Goal: Task Accomplishment & Management: Manage account settings

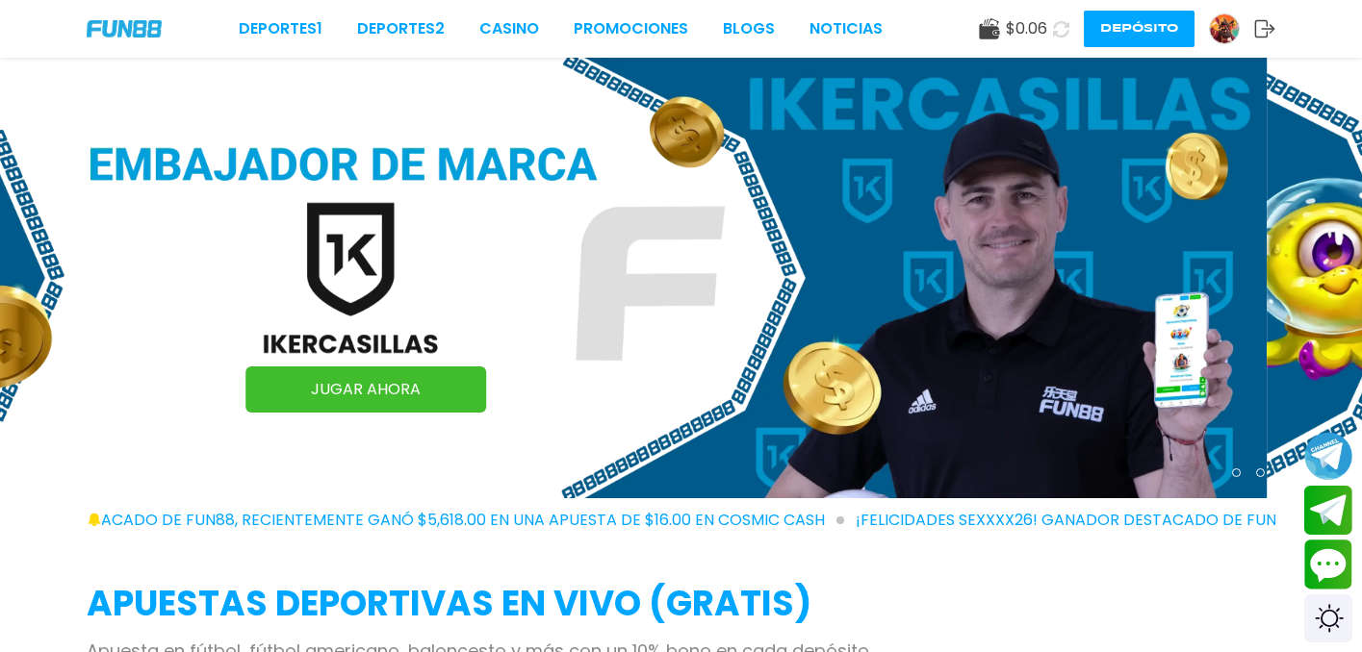
click at [1062, 31] on icon at bounding box center [1061, 28] width 18 height 18
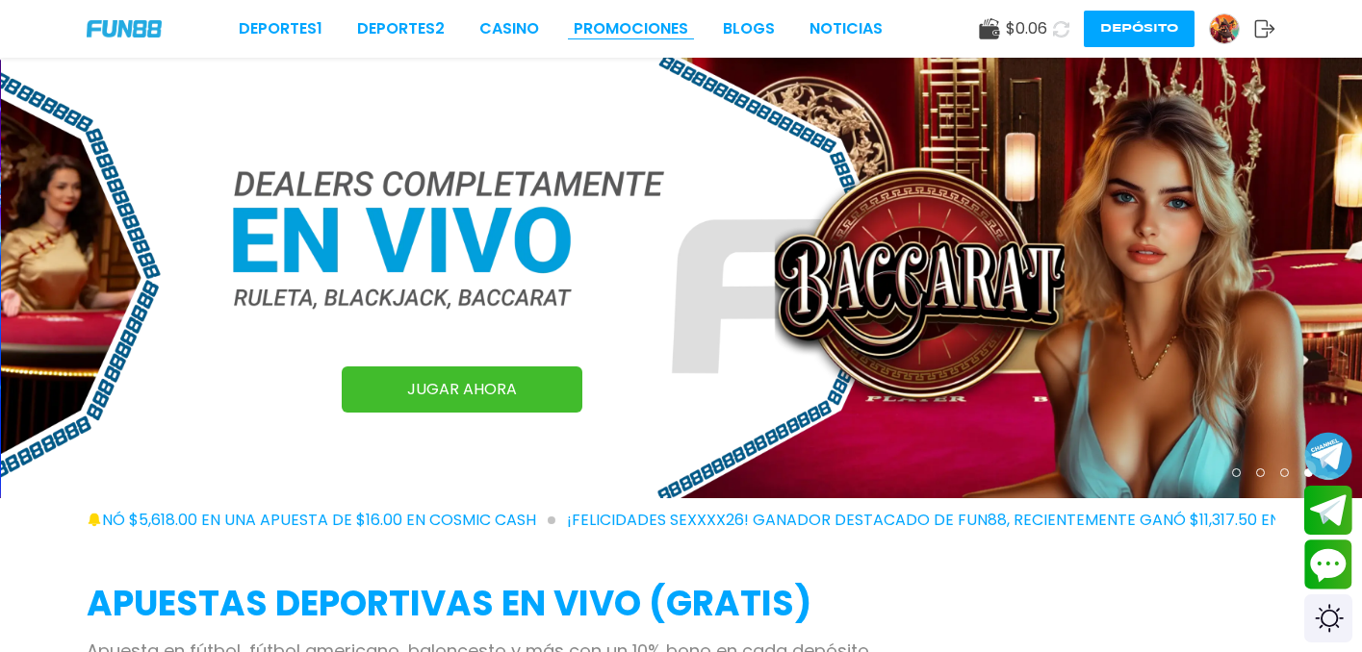
click at [647, 27] on link "Promociones" at bounding box center [631, 28] width 115 height 23
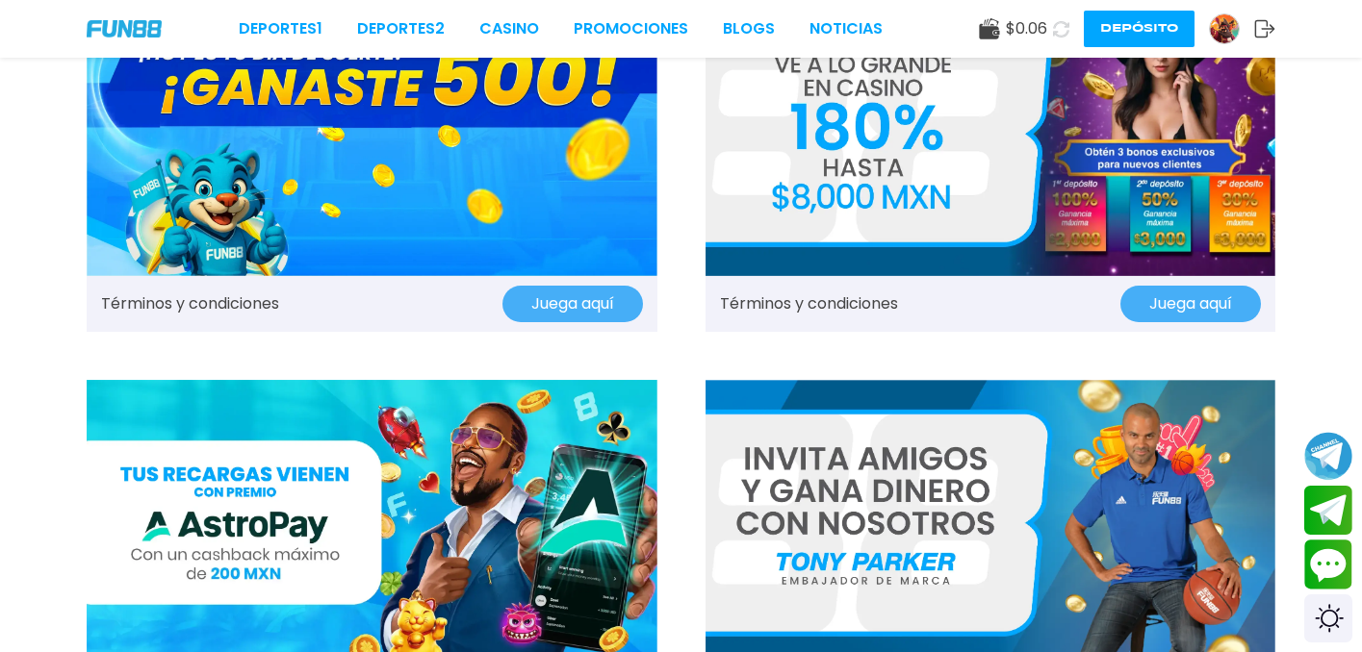
scroll to position [116, 0]
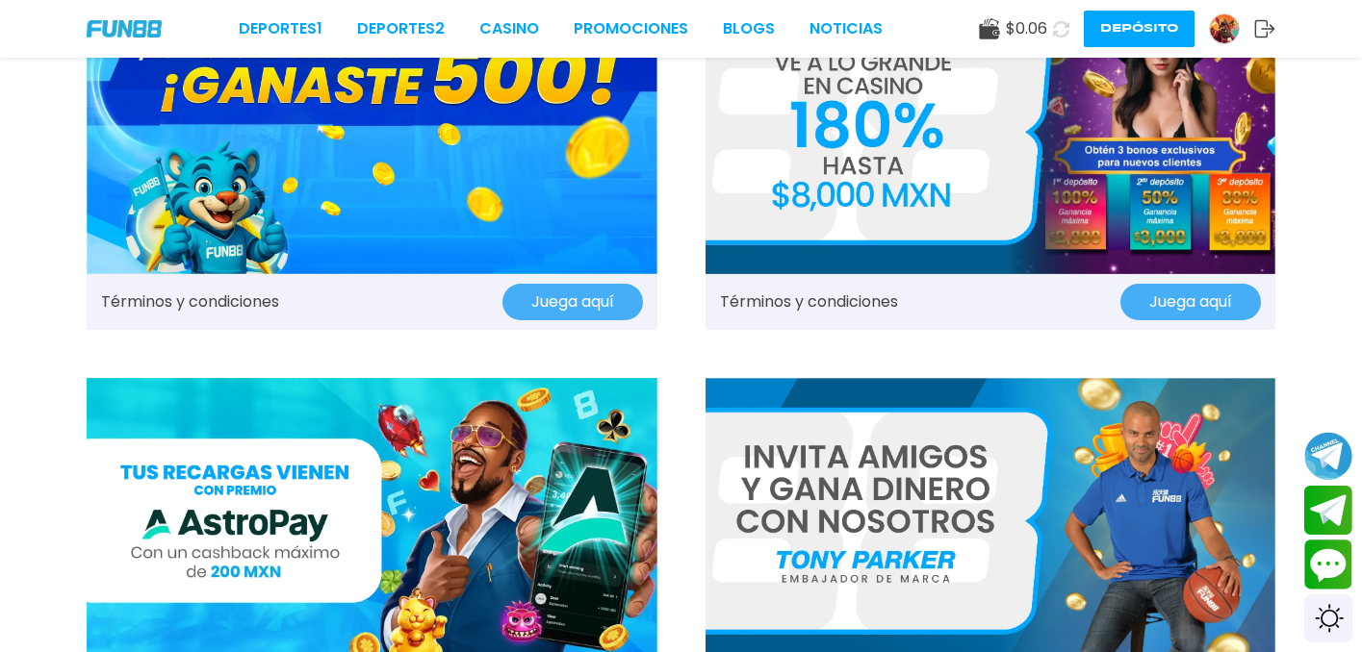
click at [574, 297] on button "Juega aquí" at bounding box center [572, 302] width 141 height 37
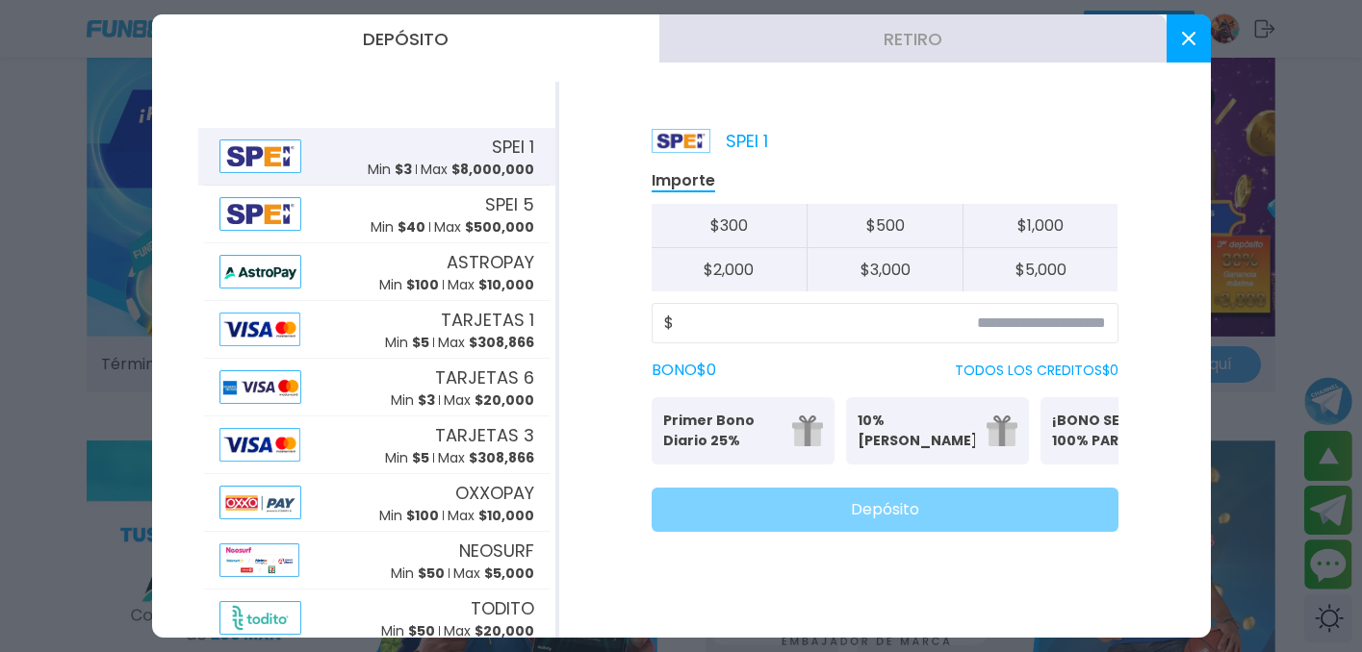
scroll to position [0, 0]
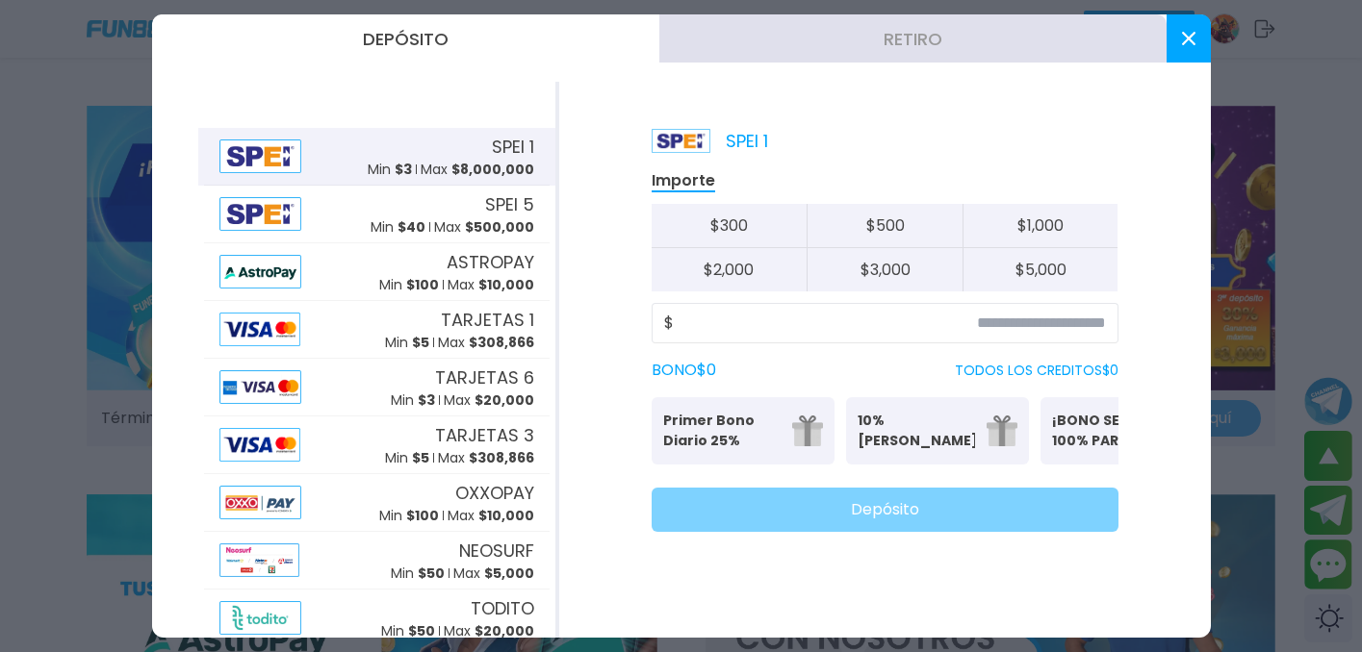
click at [1191, 37] on icon at bounding box center [1188, 38] width 13 height 13
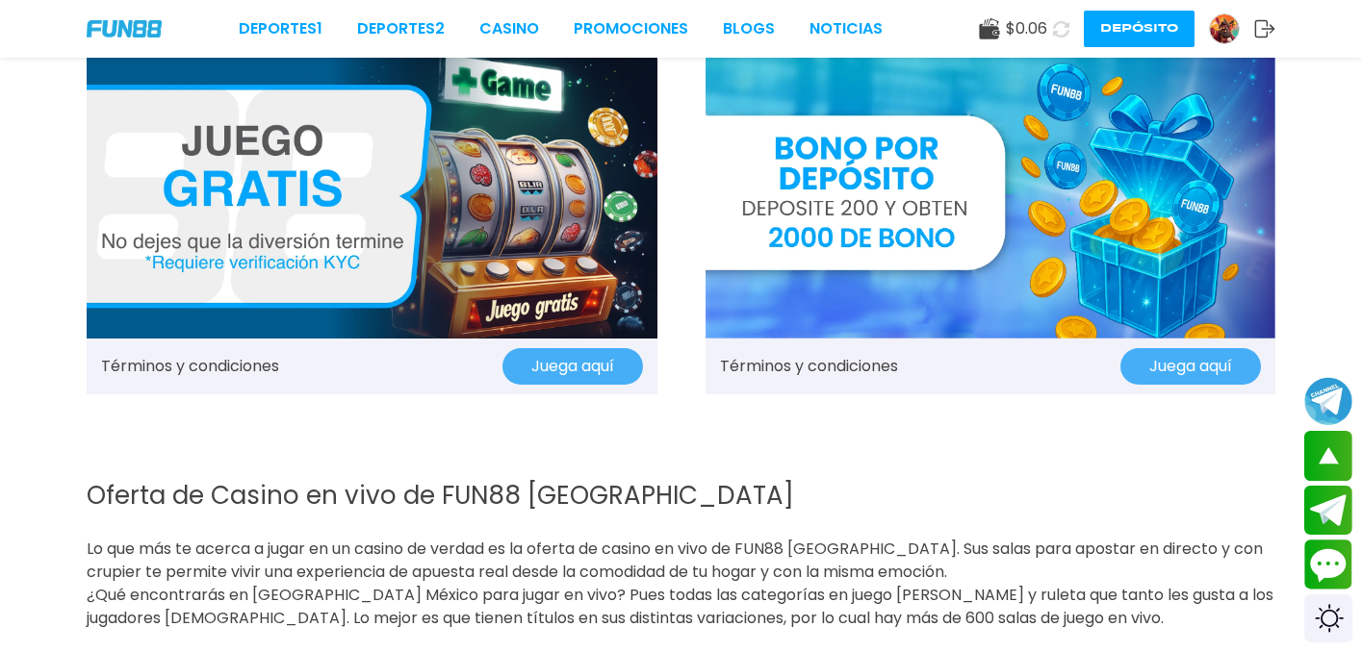
scroll to position [2388, 0]
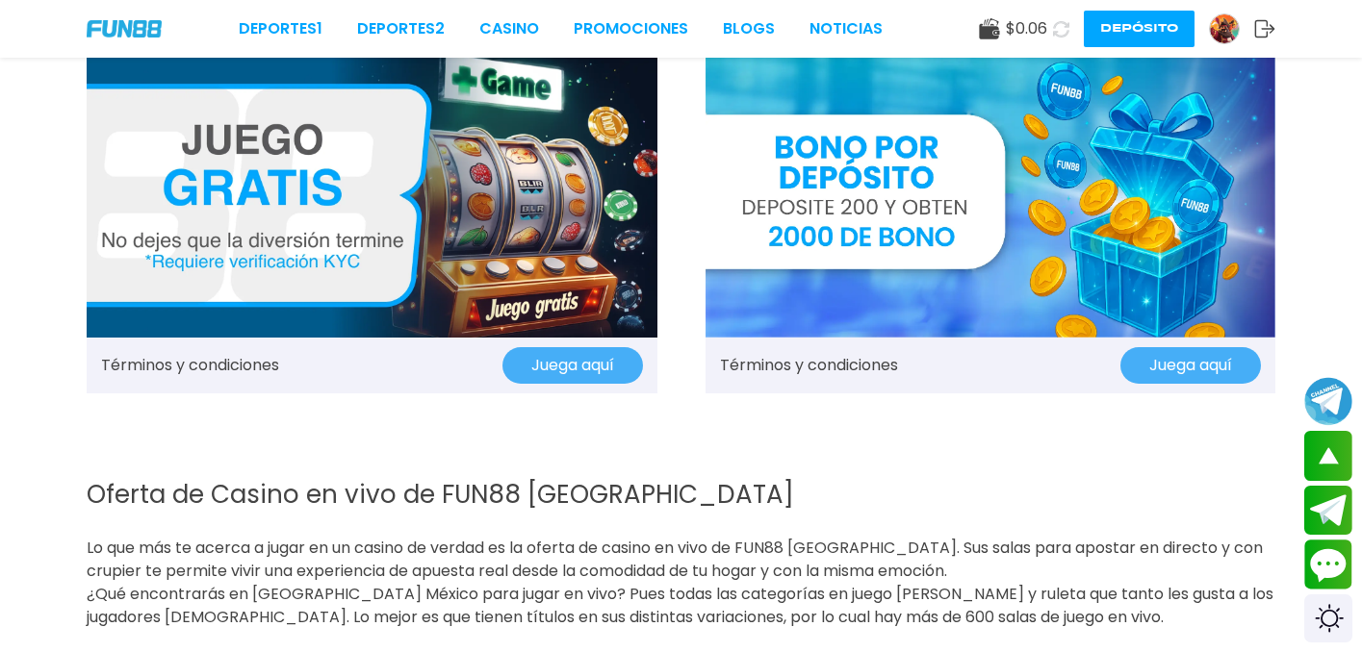
click at [560, 357] on button "Juega aquí" at bounding box center [572, 365] width 141 height 37
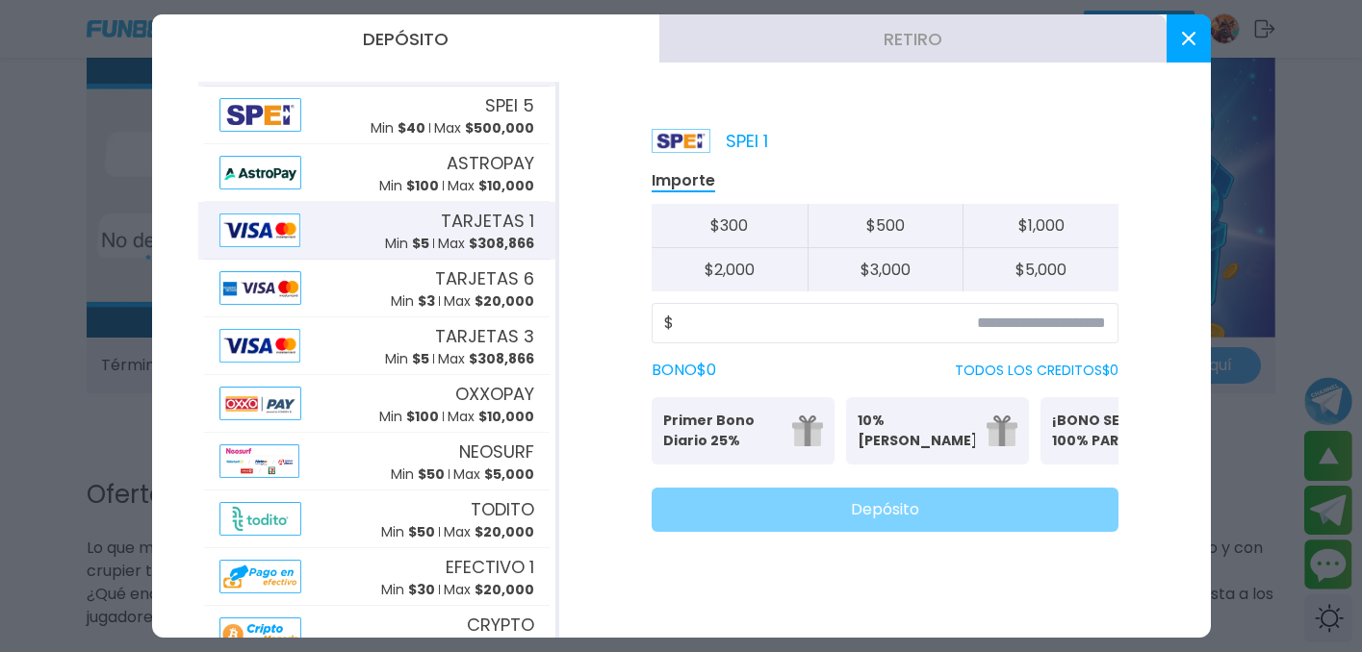
scroll to position [171, 0]
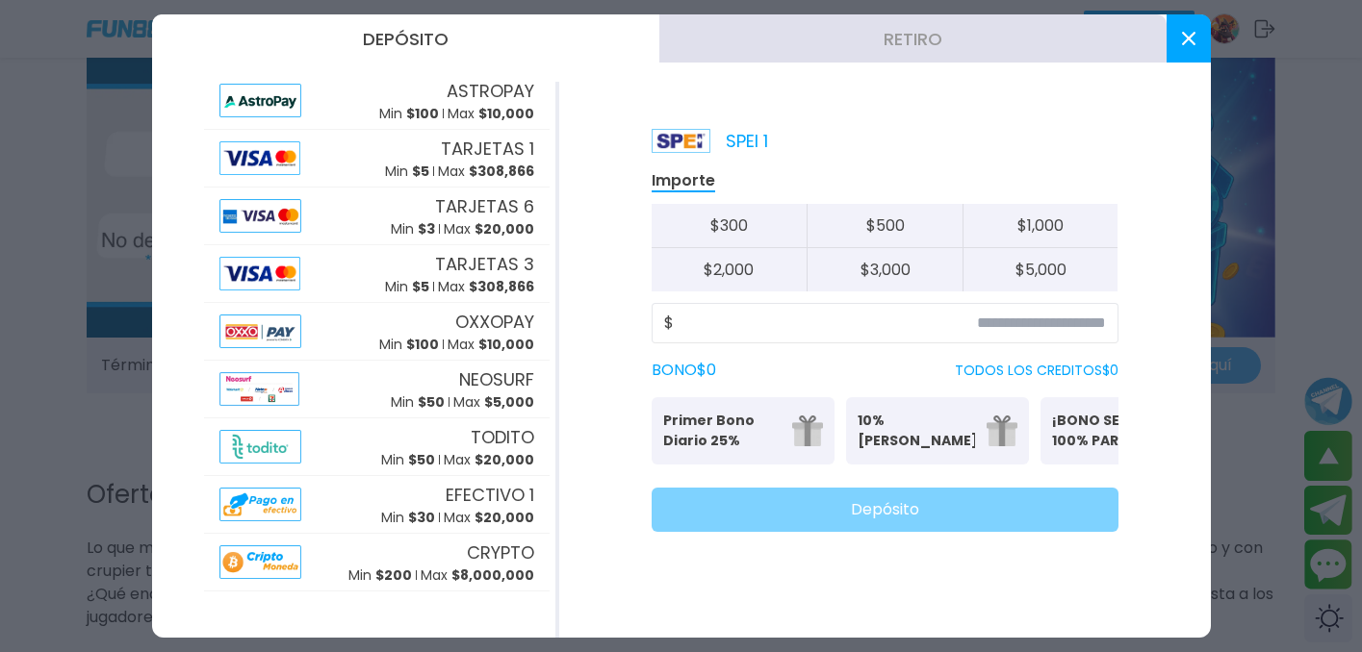
click at [1186, 42] on icon at bounding box center [1188, 38] width 13 height 13
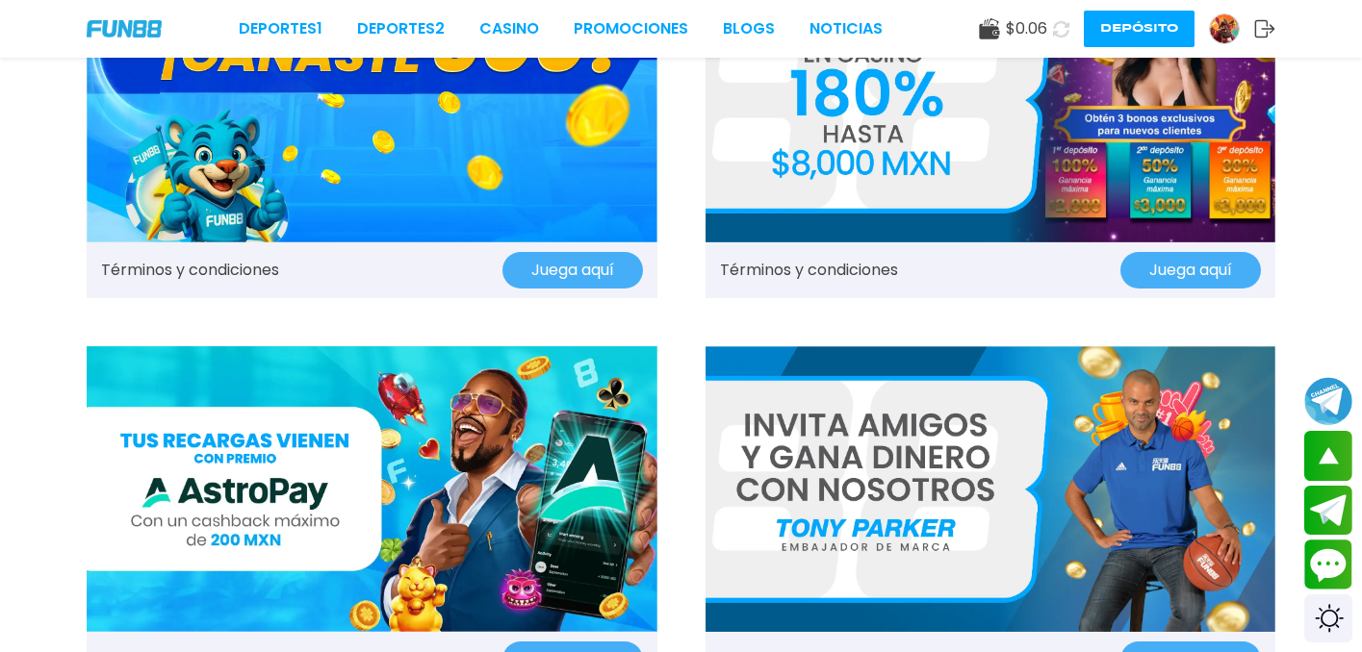
scroll to position [0, 0]
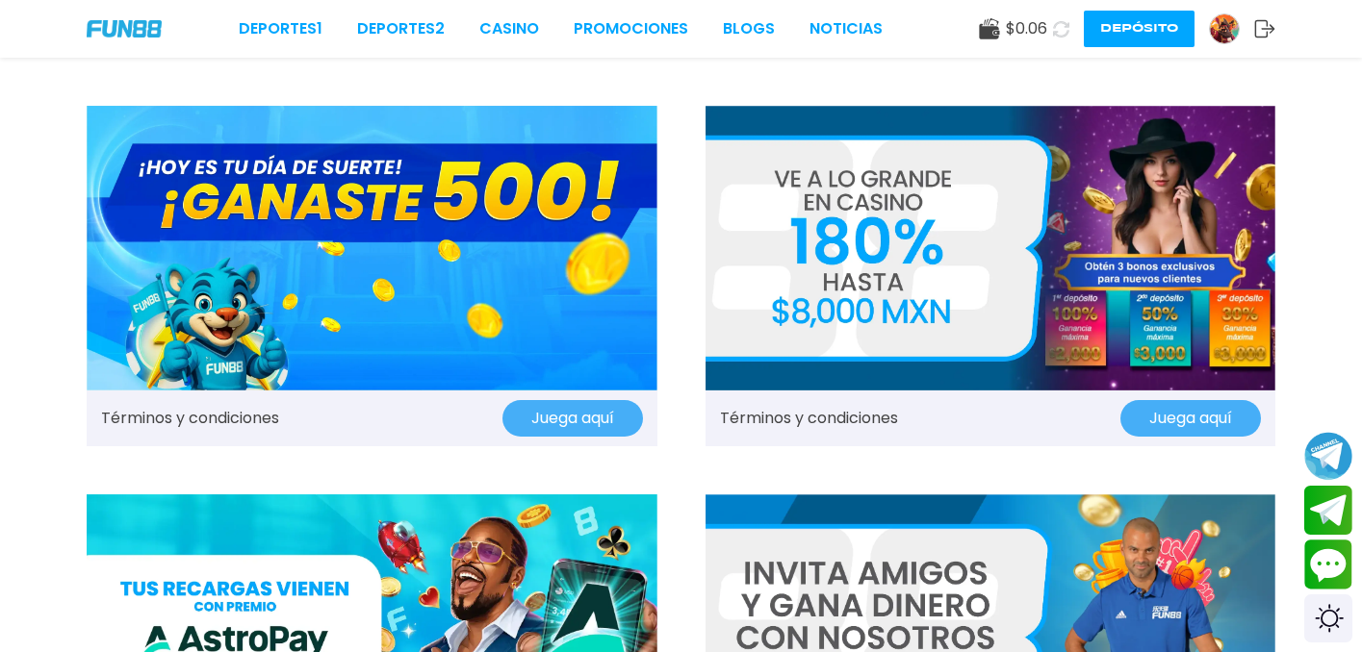
click at [164, 415] on link "Términos y condiciones" at bounding box center [190, 418] width 178 height 23
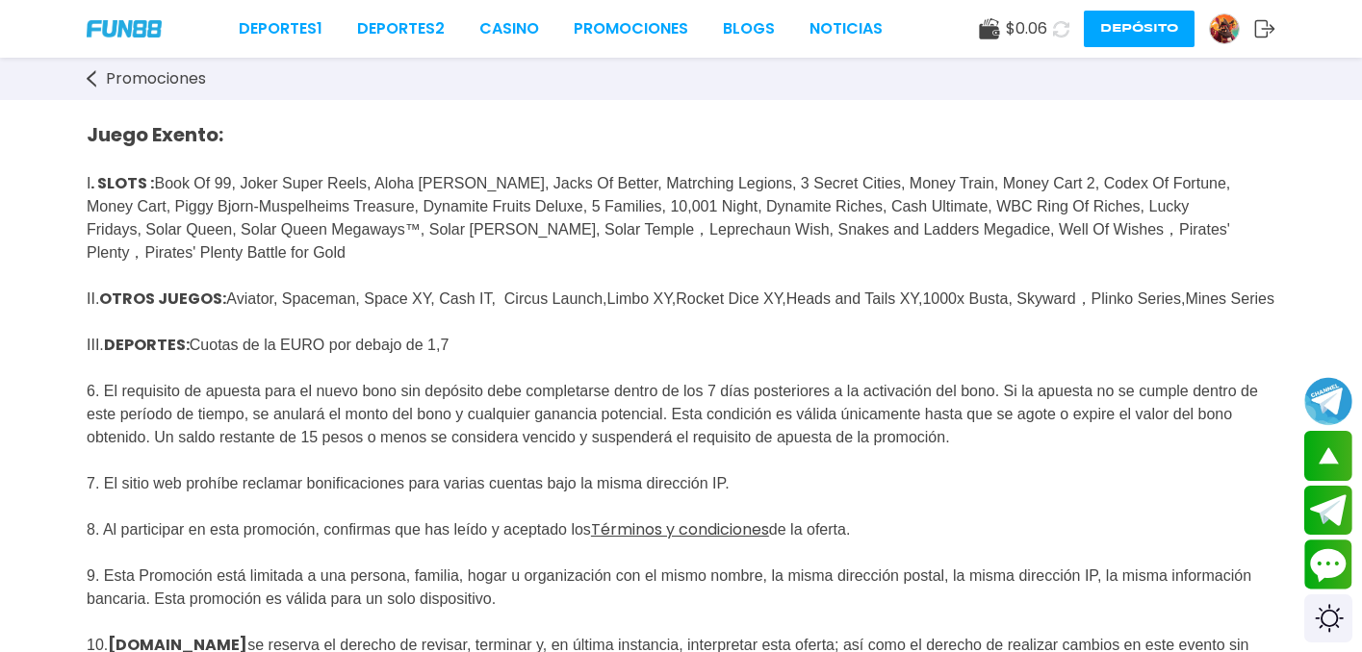
scroll to position [795, 0]
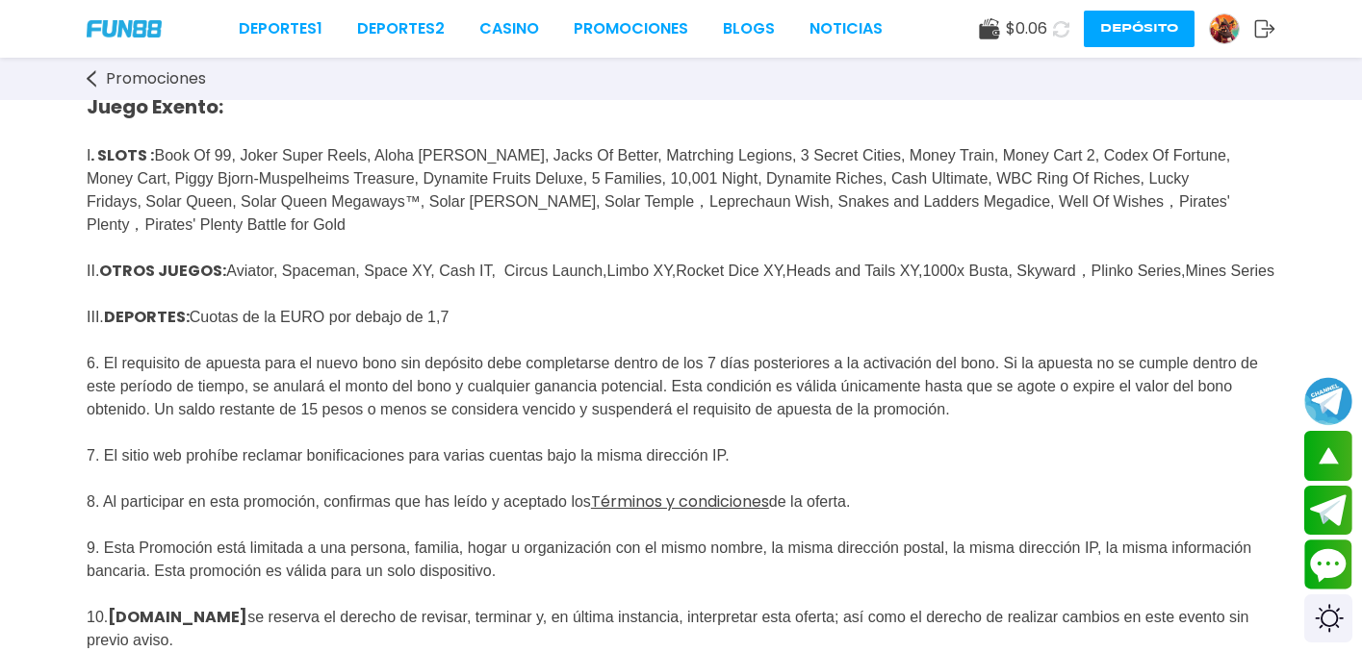
click at [1266, 26] on icon at bounding box center [1264, 28] width 21 height 19
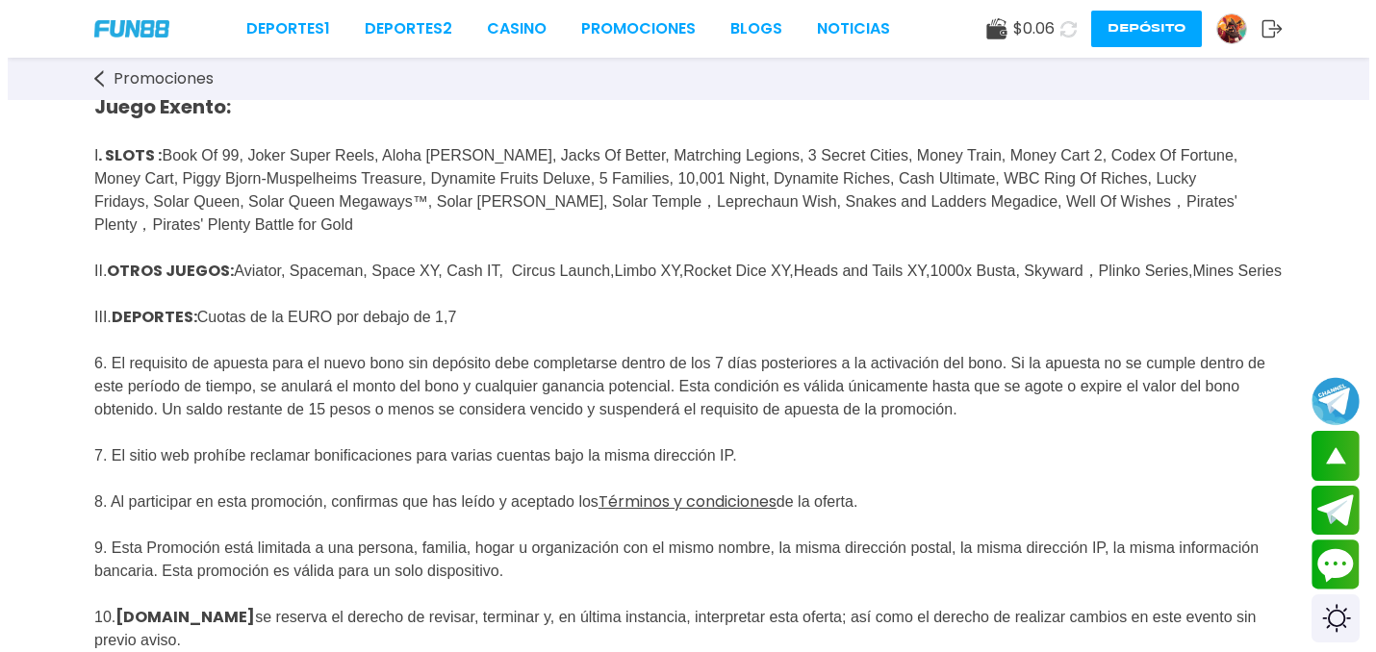
scroll to position [0, 0]
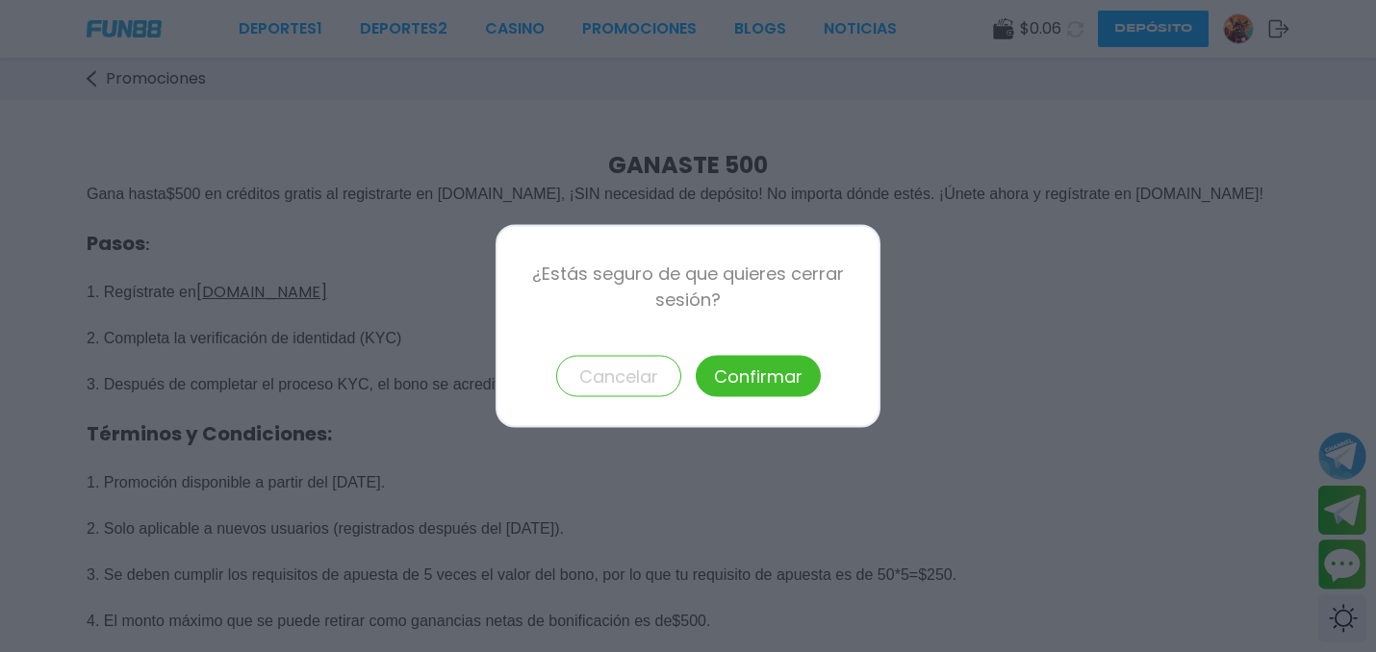
click at [750, 376] on button "Confirmar" at bounding box center [758, 376] width 125 height 41
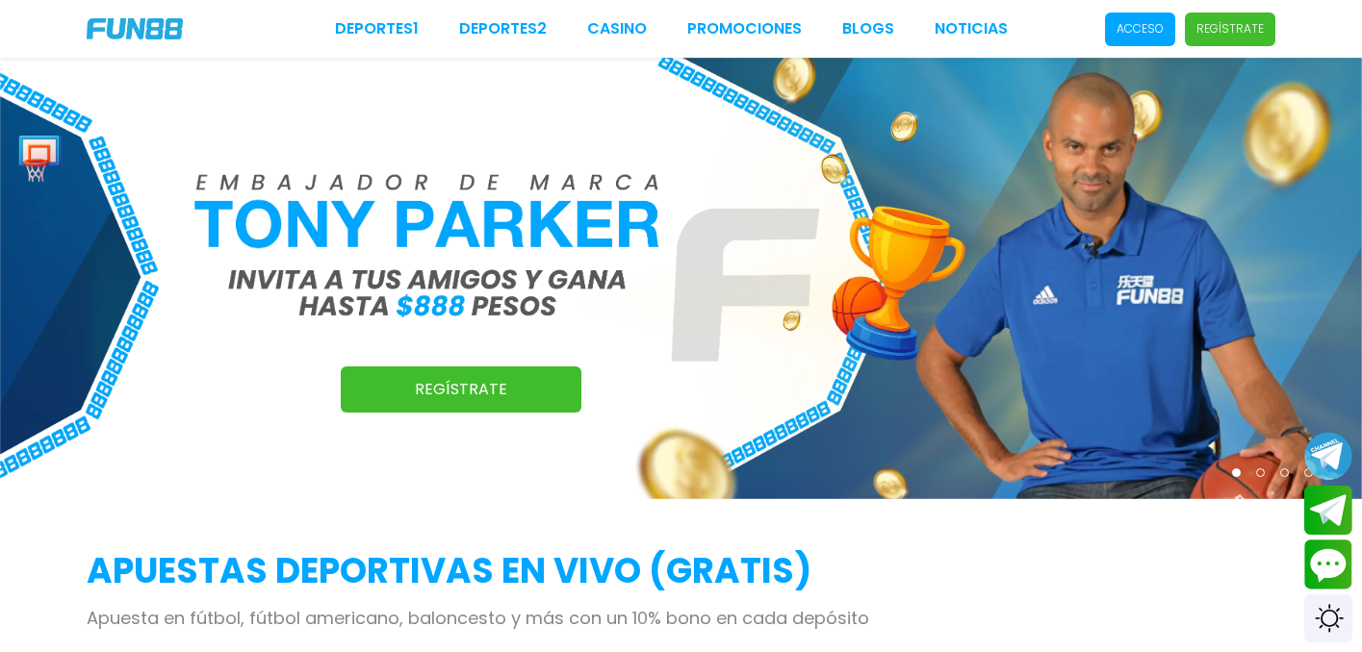
click at [1132, 30] on p "Acceso" at bounding box center [1139, 28] width 47 height 17
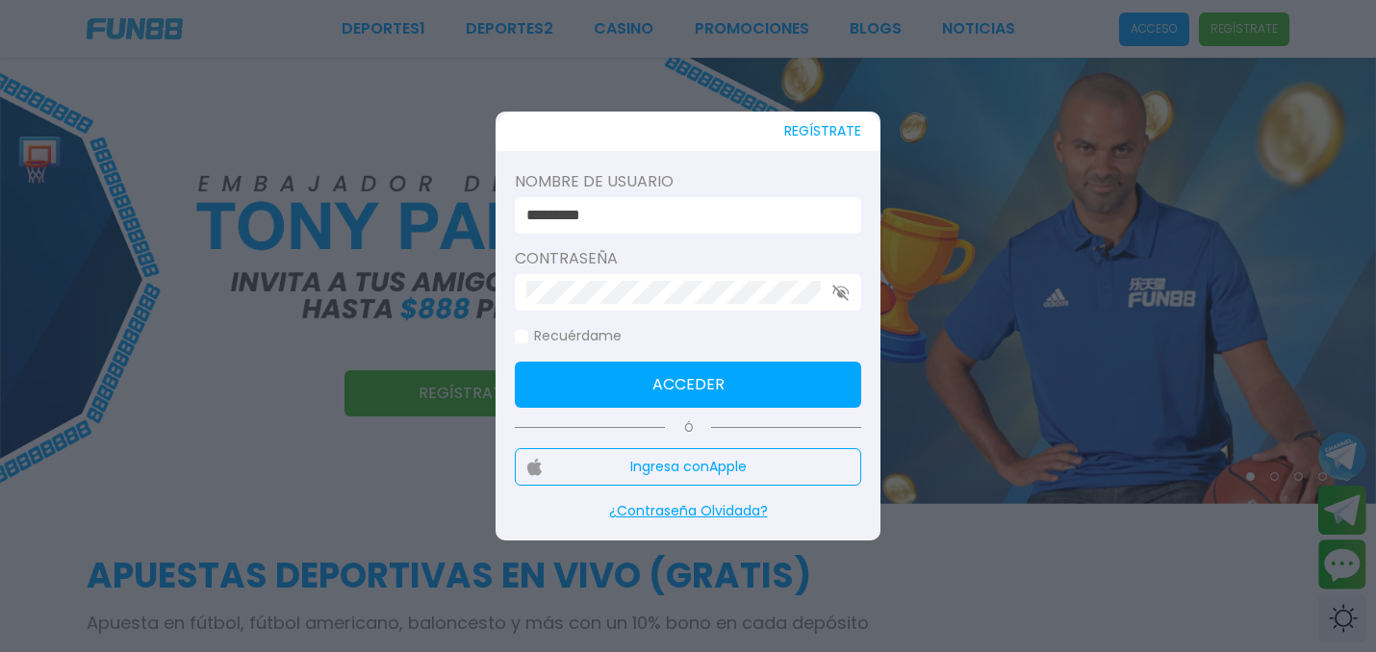
click at [678, 217] on input "*********" at bounding box center [682, 215] width 312 height 23
type input "*******"
click at [650, 371] on button "Acceder" at bounding box center [688, 385] width 346 height 46
